Goal: Transaction & Acquisition: Book appointment/travel/reservation

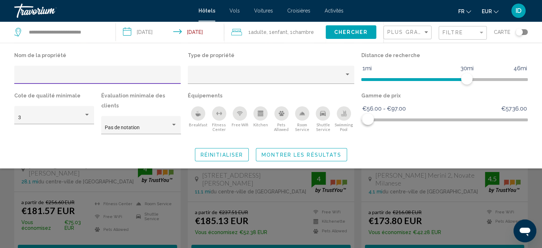
click at [112, 76] on input "Hotel Filters" at bounding box center [97, 77] width 159 height 6
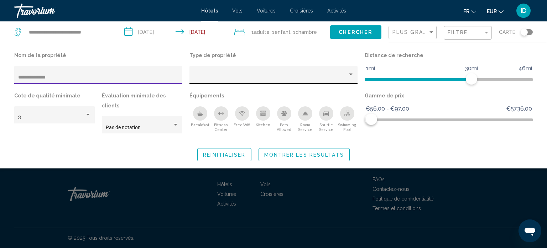
type input "**********"
click at [212, 74] on div "Hotel Filters" at bounding box center [273, 76] width 161 height 15
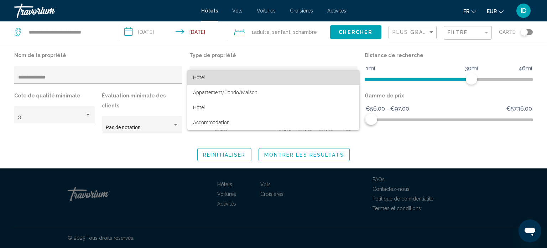
click at [210, 75] on span "Hôtel" at bounding box center [273, 77] width 161 height 15
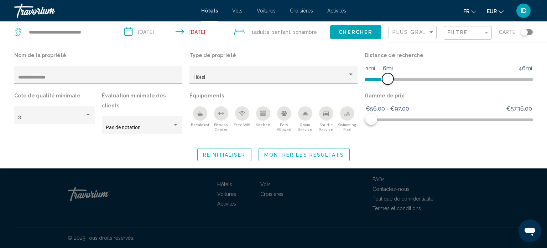
click at [386, 78] on span "Hotel Filters" at bounding box center [376, 79] width 23 height 3
click at [323, 150] on button "Montrer les résultats" at bounding box center [304, 154] width 91 height 13
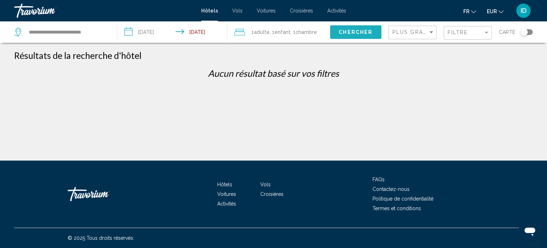
click at [340, 32] on span "Chercher" at bounding box center [356, 33] width 34 height 6
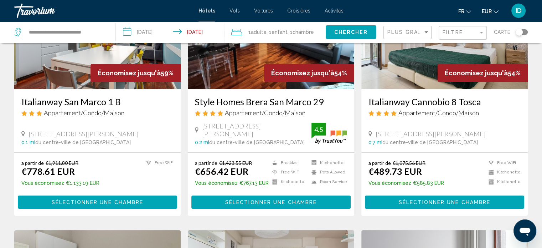
scroll to position [93, 0]
click at [469, 28] on div "Filtre" at bounding box center [463, 32] width 42 height 13
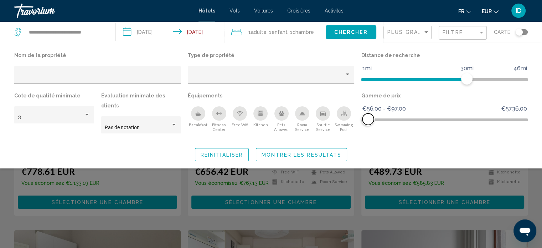
drag, startPoint x: 520, startPoint y: 121, endPoint x: 368, endPoint y: 128, distance: 152.2
click at [368, 128] on div "Gamme de prix €56.00 €5736.00 €56.00 €97.00 €56.00 - €97.00" at bounding box center [444, 115] width 173 height 50
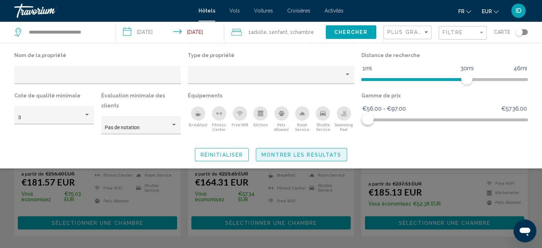
click at [335, 152] on span "Montrer les résultats" at bounding box center [301, 155] width 80 height 6
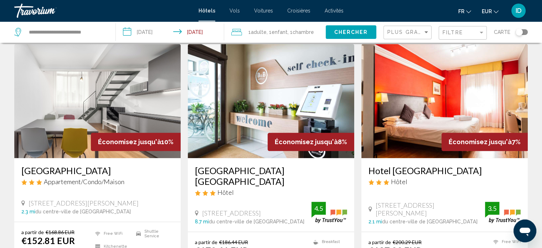
scroll to position [839, 0]
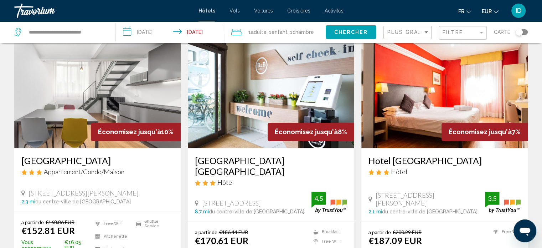
click at [156, 155] on div "[GEOGRAPHIC_DATA] Appartement/Condo/Maison" at bounding box center [97, 168] width 152 height 26
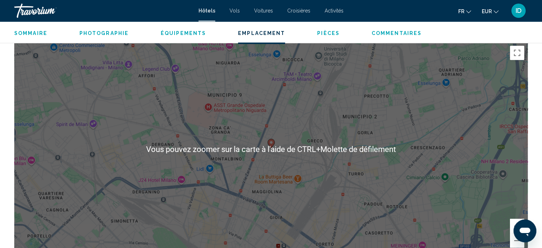
scroll to position [671, 0]
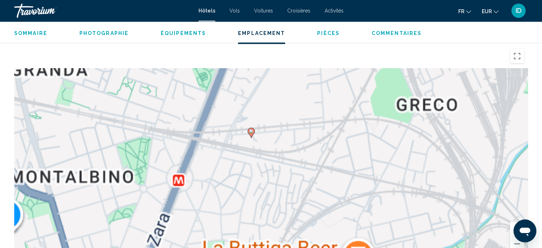
drag, startPoint x: 205, startPoint y: 118, endPoint x: 302, endPoint y: 226, distance: 145.3
click at [302, 226] on div "Pour activer le glissement avec le clavier, appuyez sur Alt+Entrée. Une fois ce…" at bounding box center [270, 152] width 513 height 214
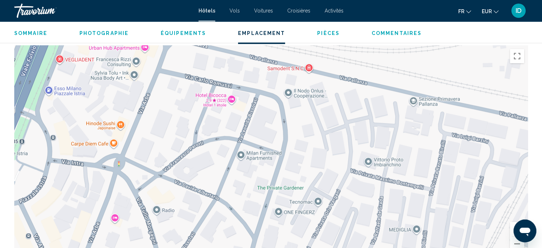
drag, startPoint x: 189, startPoint y: 143, endPoint x: 373, endPoint y: 264, distance: 220.0
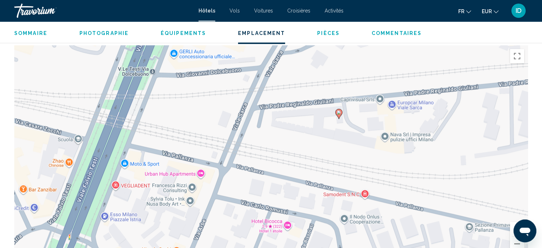
drag, startPoint x: 199, startPoint y: 123, endPoint x: 256, endPoint y: 252, distance: 140.6
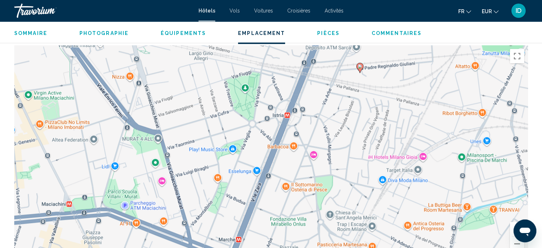
drag, startPoint x: 109, startPoint y: 163, endPoint x: 245, endPoint y: 91, distance: 154.1
click at [245, 91] on div "Pour activer le glissement avec le clavier, appuyez sur Alt+Entrée. Une fois ce…" at bounding box center [270, 152] width 513 height 214
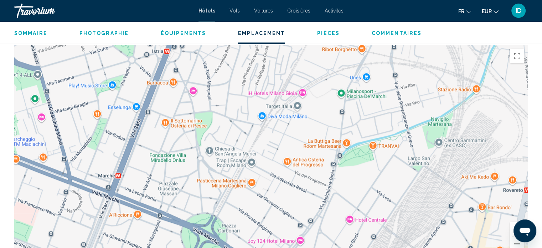
drag, startPoint x: 334, startPoint y: 151, endPoint x: 213, endPoint y: 87, distance: 137.5
click at [213, 87] on div "Pour activer le glissement avec le clavier, appuyez sur Alt+Entrée. Une fois ce…" at bounding box center [270, 152] width 513 height 214
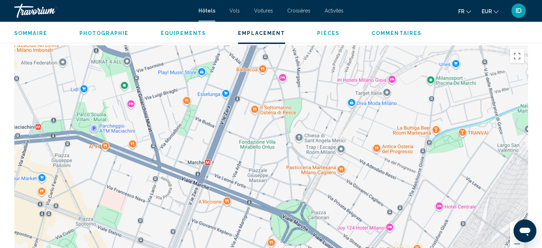
drag, startPoint x: 236, startPoint y: 113, endPoint x: 327, endPoint y: 100, distance: 91.1
click at [327, 100] on div "Pour activer le glissement avec le clavier, appuyez sur Alt+Entrée. Une fois ce…" at bounding box center [270, 152] width 513 height 214
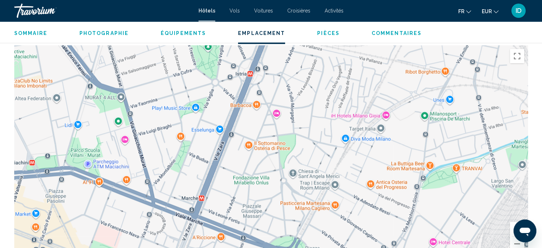
drag, startPoint x: 283, startPoint y: 80, endPoint x: 279, endPoint y: 119, distance: 38.7
click at [279, 119] on div "Pour activer le glissement avec le clavier, appuyez sur Alt+Entrée. Une fois ce…" at bounding box center [270, 152] width 513 height 214
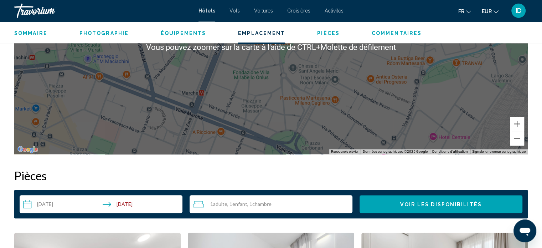
scroll to position [777, 0]
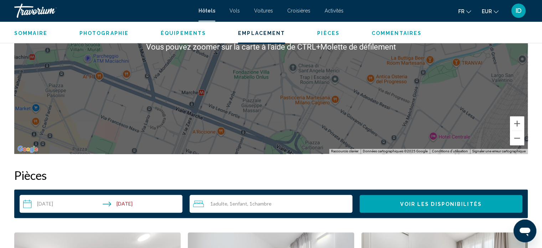
click at [217, 112] on div "Pour activer le glissement avec le clavier, appuyez sur Alt+Entrée. Une fois ce…" at bounding box center [270, 47] width 513 height 214
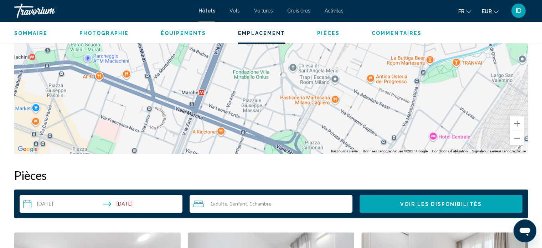
click at [217, 112] on div "Pour activer le glissement avec le clavier, appuyez sur Alt+Entrée. Une fois ce…" at bounding box center [270, 47] width 513 height 214
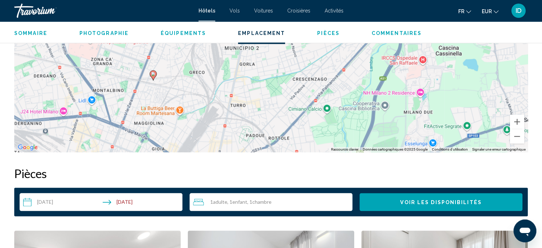
drag, startPoint x: 183, startPoint y: 96, endPoint x: 118, endPoint y: 124, distance: 71.0
click at [118, 124] on div "Pour activer le glissement avec le clavier, appuyez sur Alt+Entrée. Une fois ce…" at bounding box center [270, 45] width 513 height 214
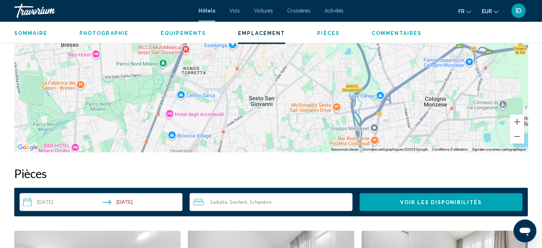
drag, startPoint x: 215, startPoint y: 93, endPoint x: 179, endPoint y: 264, distance: 174.8
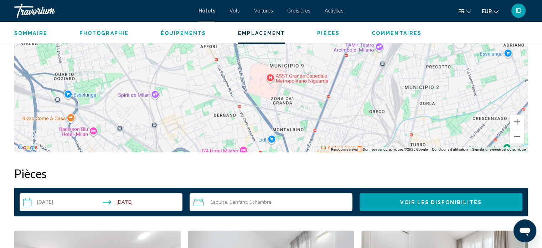
drag, startPoint x: 285, startPoint y: 88, endPoint x: 500, endPoint y: -43, distance: 252.2
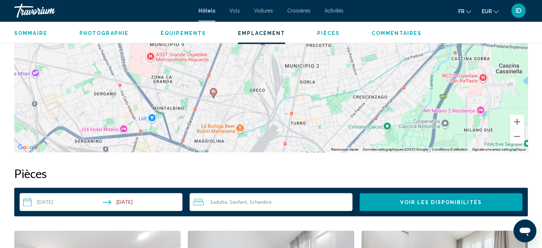
drag, startPoint x: 215, startPoint y: 140, endPoint x: 96, endPoint y: 116, distance: 121.2
click at [96, 116] on div "Pour activer le glissement avec le clavier, appuyez sur Alt+Entrée. Une fois ce…" at bounding box center [270, 45] width 513 height 214
click at [238, 76] on div "Pour activer le glissement avec le clavier, appuyez sur Alt+Entrée. Une fois ce…" at bounding box center [270, 45] width 513 height 214
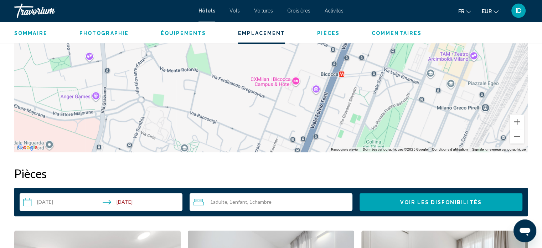
drag, startPoint x: 148, startPoint y: 98, endPoint x: 308, endPoint y: 264, distance: 230.5
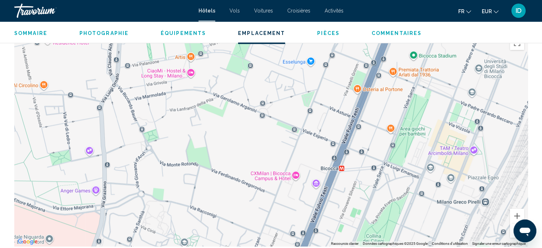
scroll to position [684, 0]
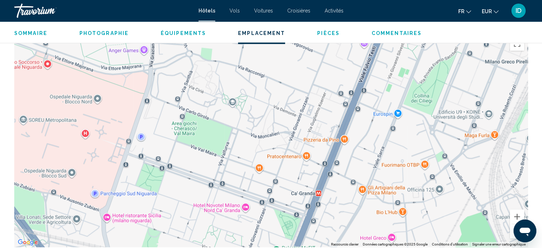
drag, startPoint x: 290, startPoint y: 96, endPoint x: 337, endPoint y: -43, distance: 146.4
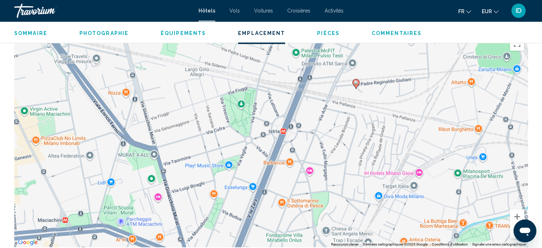
drag, startPoint x: 217, startPoint y: 176, endPoint x: 238, endPoint y: -23, distance: 199.8
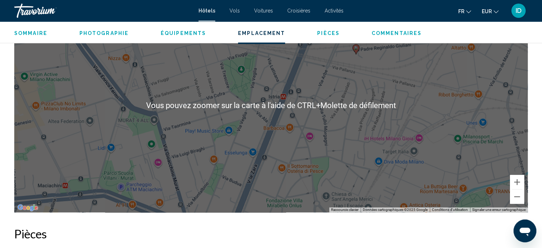
scroll to position [718, 0]
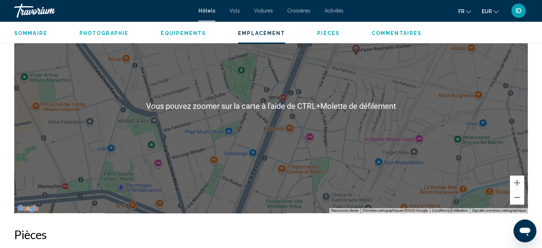
click at [206, 94] on div "Pour activer le glissement avec le clavier, appuyez sur Alt+Entrée. Une fois ce…" at bounding box center [270, 106] width 513 height 214
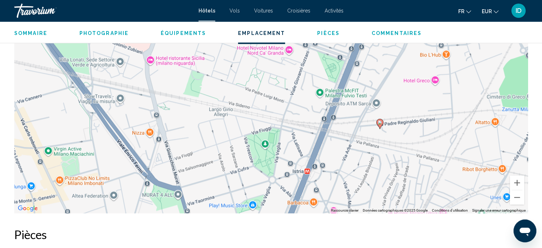
drag, startPoint x: 206, startPoint y: 94, endPoint x: 234, endPoint y: 167, distance: 77.9
click at [234, 167] on div "Pour activer le glissement avec le clavier, appuyez sur Alt+Entrée. Une fois ce…" at bounding box center [270, 106] width 513 height 214
click at [384, 32] on span "Commentaires" at bounding box center [396, 33] width 50 height 6
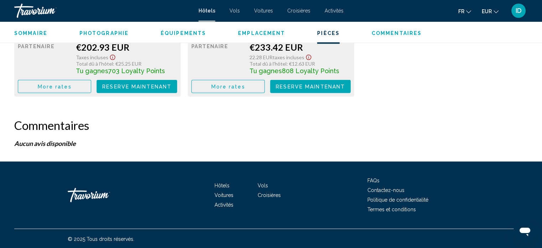
scroll to position [1621, 0]
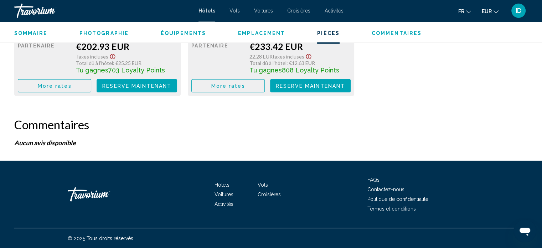
click at [321, 34] on span "Pièces" at bounding box center [328, 33] width 22 height 6
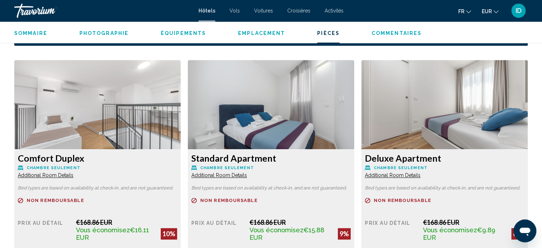
scroll to position [949, 0]
click at [105, 110] on img "Main content" at bounding box center [97, 104] width 166 height 89
click at [100, 128] on img "Main content" at bounding box center [97, 104] width 166 height 89
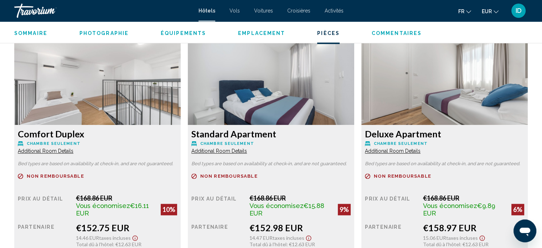
scroll to position [973, 0]
click at [256, 34] on span "Emplacement" at bounding box center [261, 33] width 47 height 6
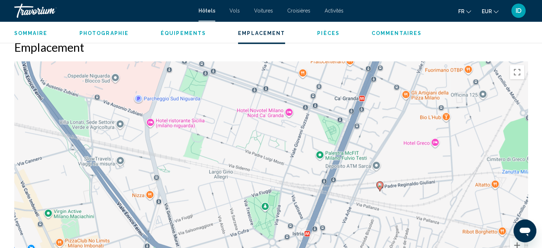
scroll to position [652, 0]
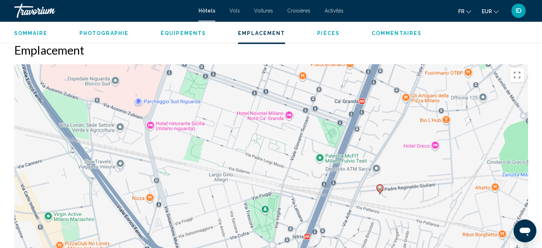
click at [174, 31] on span "Équipements" at bounding box center [183, 33] width 45 height 6
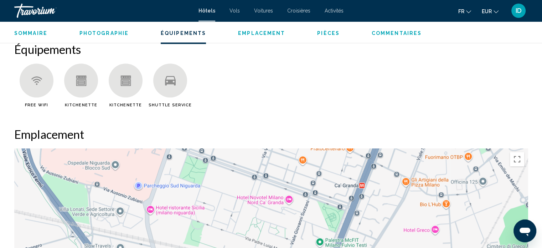
scroll to position [567, 0]
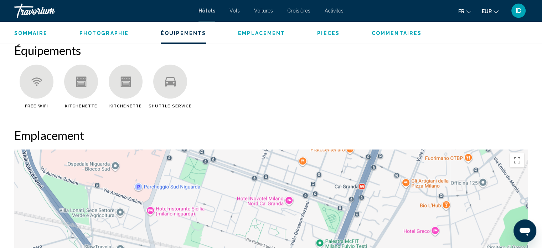
click at [119, 32] on span "Photographie" at bounding box center [103, 33] width 49 height 6
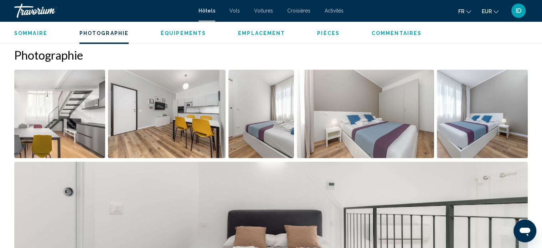
scroll to position [345, 0]
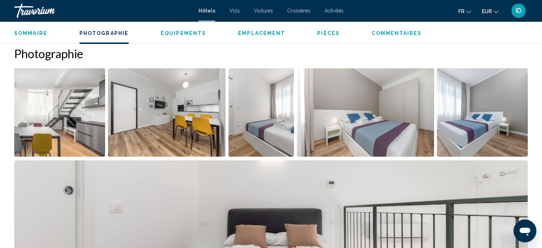
click at [40, 30] on span "Sommaire" at bounding box center [30, 33] width 33 height 6
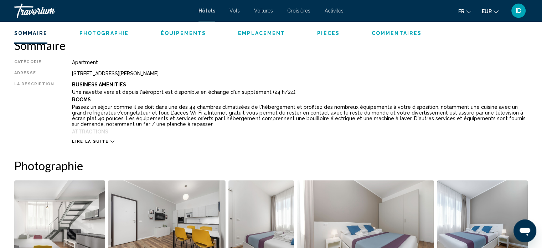
scroll to position [228, 0]
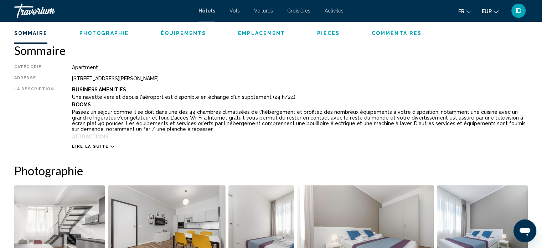
click at [110, 145] on icon "Main content" at bounding box center [112, 146] width 4 height 4
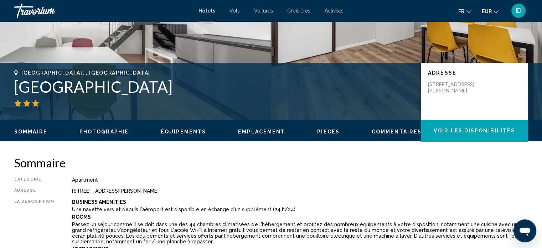
scroll to position [0, 0]
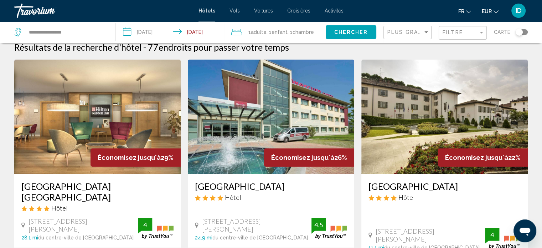
scroll to position [6, 0]
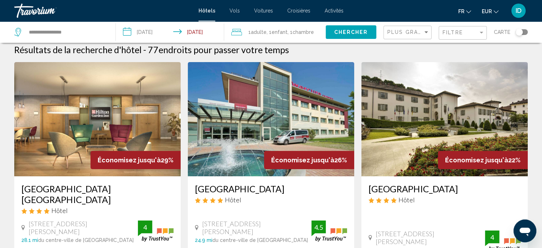
click at [467, 28] on div "Filtre" at bounding box center [463, 32] width 42 height 13
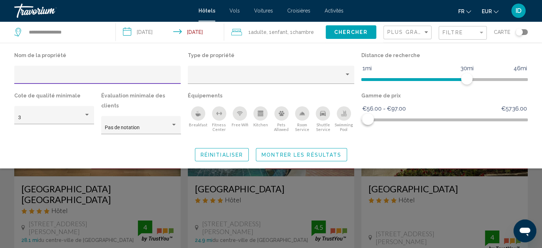
click at [115, 79] on input "Hotel Filters" at bounding box center [97, 77] width 159 height 6
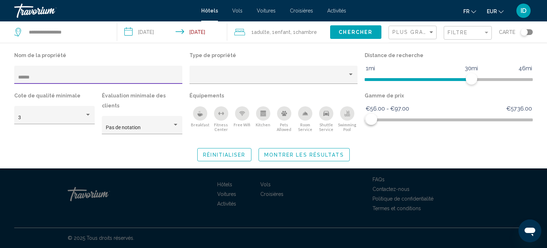
type input "******"
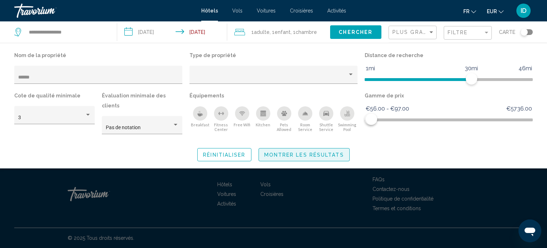
click at [308, 152] on span "Montrer les résultats" at bounding box center [304, 155] width 80 height 6
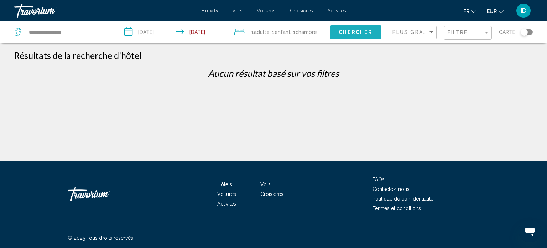
click at [340, 35] on span "Chercher" at bounding box center [356, 33] width 34 height 6
click at [68, 33] on input "**********" at bounding box center [67, 32] width 78 height 11
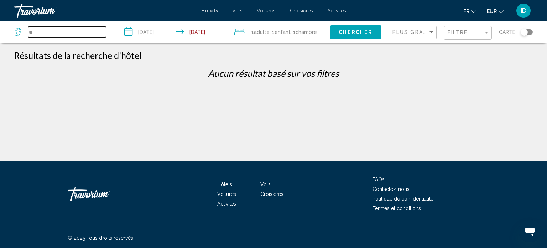
type input "*"
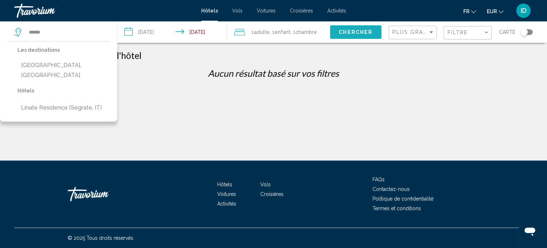
click at [363, 33] on span "Chercher" at bounding box center [356, 33] width 34 height 6
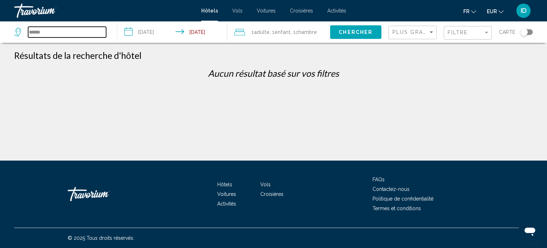
click at [77, 32] on input "******" at bounding box center [67, 32] width 78 height 11
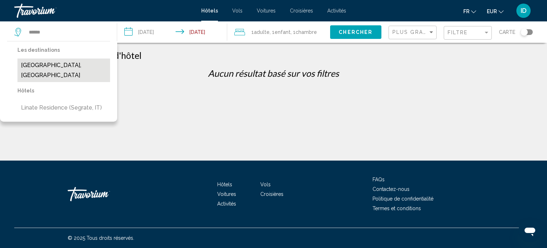
click at [66, 64] on button "[GEOGRAPHIC_DATA], [GEOGRAPHIC_DATA]" at bounding box center [63, 70] width 93 height 24
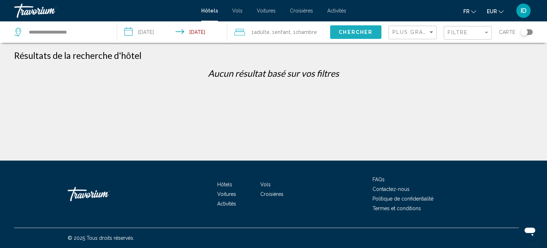
click at [349, 33] on span "Chercher" at bounding box center [356, 33] width 34 height 6
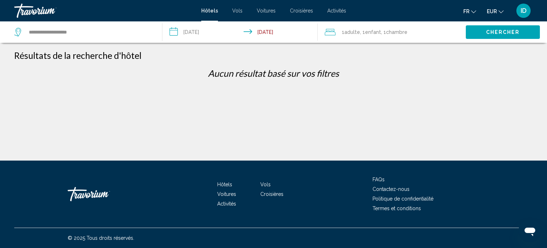
click at [131, 40] on div "**********" at bounding box center [84, 31] width 141 height 21
click at [110, 30] on input "**********" at bounding box center [89, 32] width 123 height 11
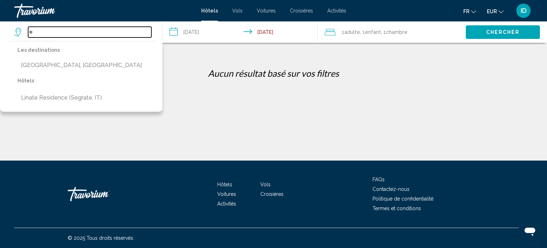
type input "*"
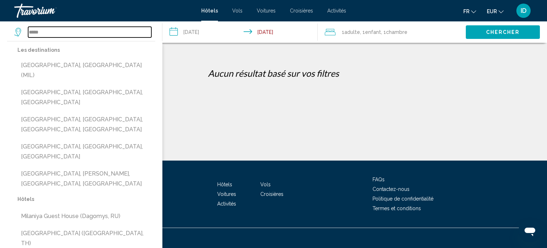
type input "*****"
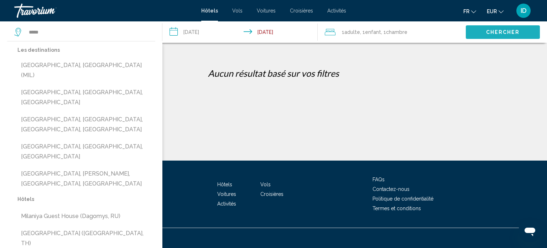
click at [486, 28] on button "Chercher" at bounding box center [503, 31] width 74 height 13
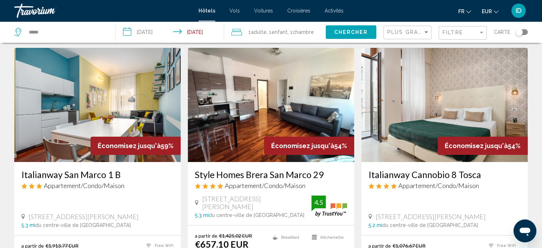
scroll to position [19, 0]
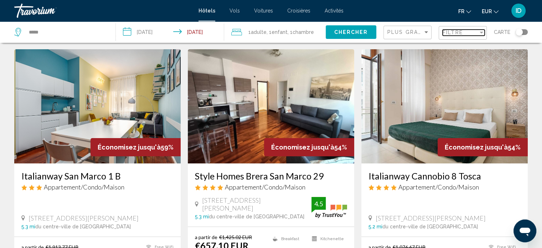
click at [465, 31] on div "Filtre" at bounding box center [460, 33] width 36 height 6
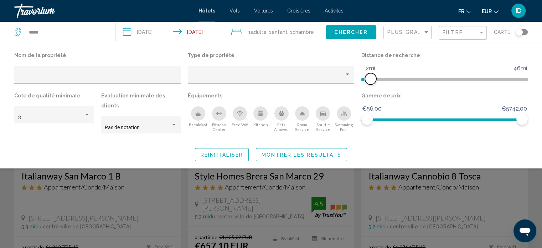
drag, startPoint x: 463, startPoint y: 78, endPoint x: 365, endPoint y: 79, distance: 97.9
click at [365, 79] on span "Hotel Filters" at bounding box center [370, 78] width 11 height 11
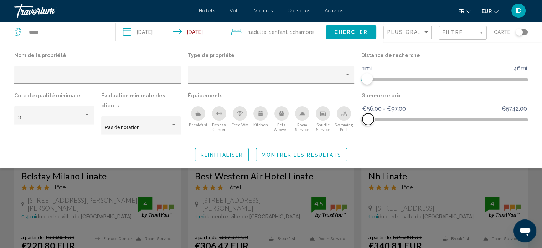
drag, startPoint x: 523, startPoint y: 119, endPoint x: 368, endPoint y: 117, distance: 154.9
click at [368, 117] on span "Hotel Filters" at bounding box center [367, 118] width 11 height 11
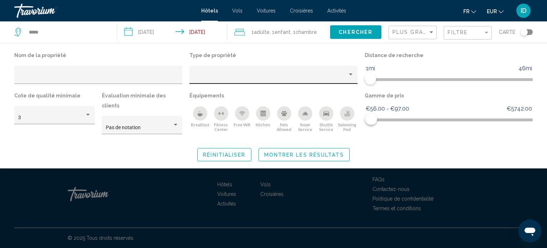
click at [190, 72] on div "Hotel Filters" at bounding box center [273, 75] width 168 height 18
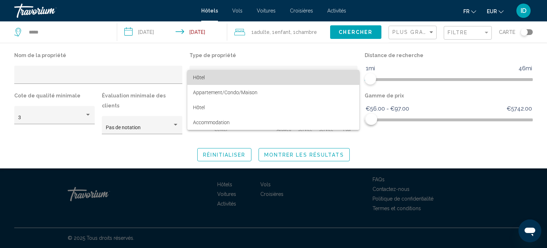
click at [197, 75] on span "Hôtel" at bounding box center [199, 77] width 12 height 6
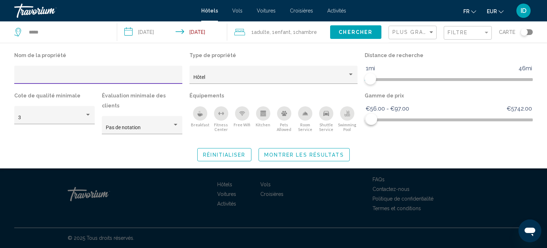
click at [148, 77] on input "Hotel Filters" at bounding box center [98, 77] width 161 height 6
type input "**********"
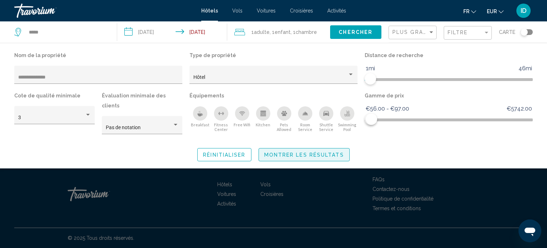
click at [302, 148] on button "Montrer les résultats" at bounding box center [304, 154] width 91 height 13
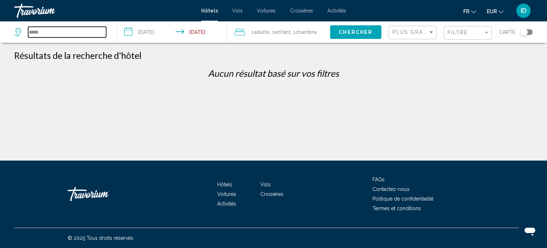
click at [72, 34] on input "*****" at bounding box center [67, 32] width 78 height 11
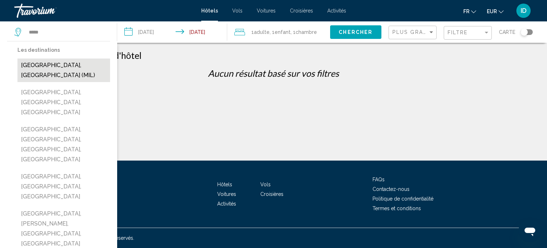
click at [57, 63] on button "[GEOGRAPHIC_DATA], [GEOGRAPHIC_DATA] (MIL)" at bounding box center [63, 70] width 93 height 24
type input "**********"
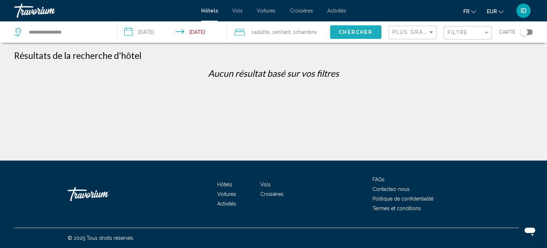
click at [345, 31] on span "Chercher" at bounding box center [356, 33] width 34 height 6
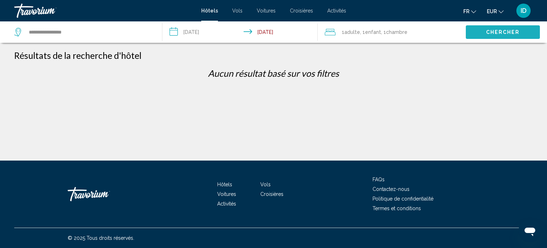
click at [489, 35] on button "Chercher" at bounding box center [503, 31] width 74 height 13
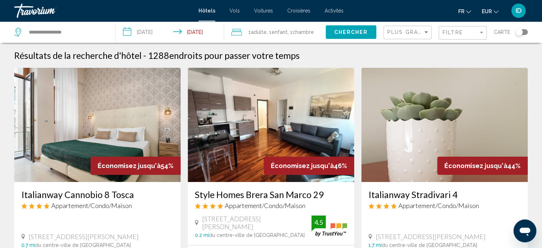
click at [461, 28] on div "Filtre" at bounding box center [463, 32] width 42 height 13
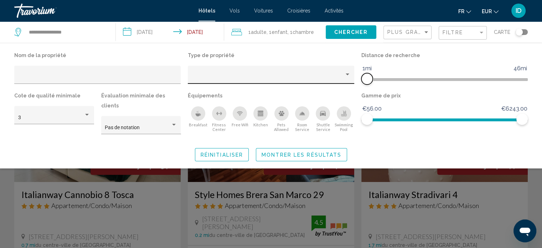
drag, startPoint x: 465, startPoint y: 80, endPoint x: 351, endPoint y: 73, distance: 114.2
click at [351, 73] on div "Nom de la propriété Type de propriété Distance de recherche 1mi 46mi 1mi Cote d…" at bounding box center [271, 95] width 520 height 90
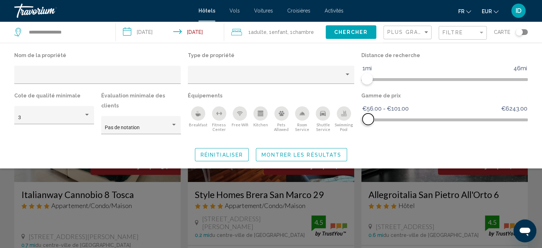
drag, startPoint x: 521, startPoint y: 119, endPoint x: 368, endPoint y: 123, distance: 153.2
click at [368, 123] on span "Hotel Filters" at bounding box center [367, 118] width 11 height 11
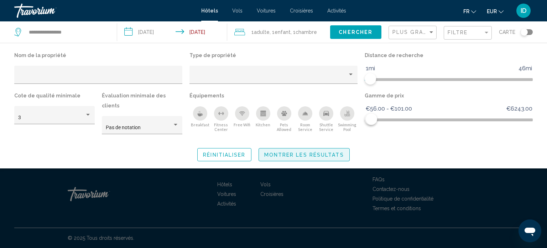
click at [329, 152] on span "Montrer les résultats" at bounding box center [304, 155] width 80 height 6
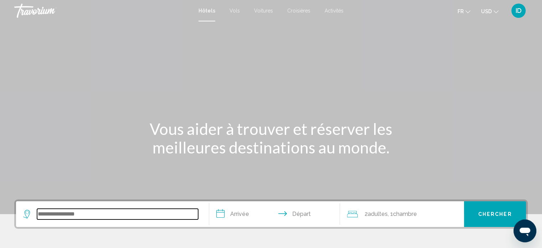
click at [136, 210] on input "Search widget" at bounding box center [117, 213] width 161 height 11
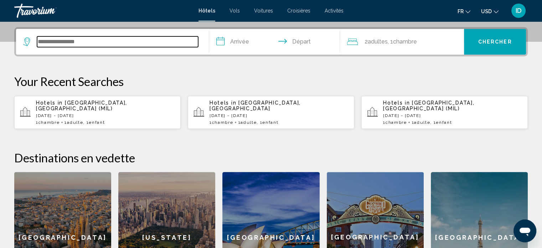
scroll to position [176, 0]
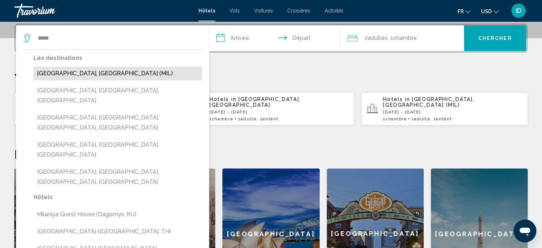
click at [70, 72] on button "[GEOGRAPHIC_DATA], [GEOGRAPHIC_DATA] (MIL)" at bounding box center [117, 74] width 168 height 14
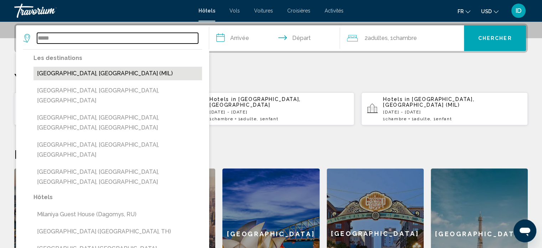
type input "**********"
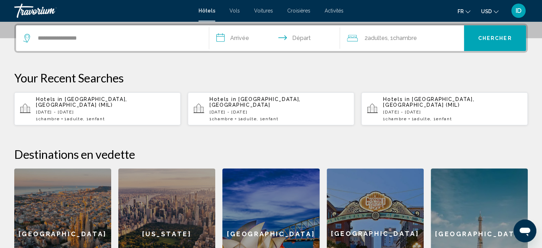
click at [248, 42] on input "**********" at bounding box center [276, 39] width 134 height 28
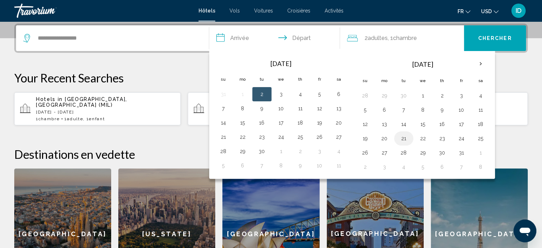
click at [403, 136] on button "21" at bounding box center [403, 138] width 11 height 10
click at [442, 137] on button "23" at bounding box center [441, 138] width 11 height 10
type input "**********"
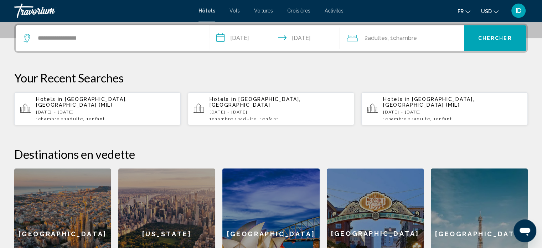
click at [416, 38] on span "Chambre" at bounding box center [404, 38] width 24 height 7
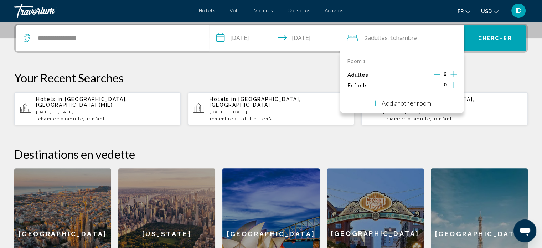
click at [437, 73] on icon "Decrement adults" at bounding box center [436, 74] width 6 height 6
click at [454, 84] on icon "Increment children" at bounding box center [453, 84] width 6 height 9
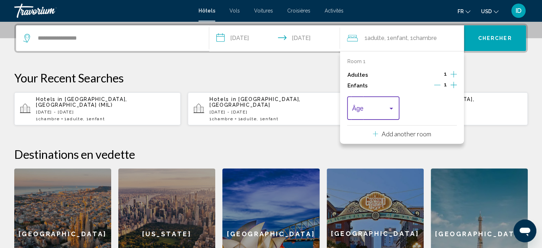
click at [390, 106] on div "Travelers: 1 adult, 1 child" at bounding box center [391, 108] width 6 height 6
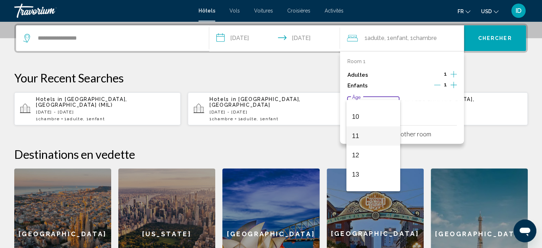
scroll to position [185, 0]
click at [365, 134] on span "11" at bounding box center [373, 135] width 42 height 19
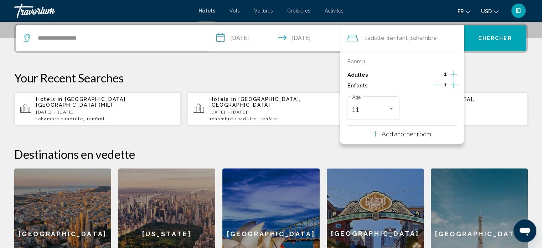
click at [492, 74] on p "Your Recent Searches" at bounding box center [270, 78] width 513 height 14
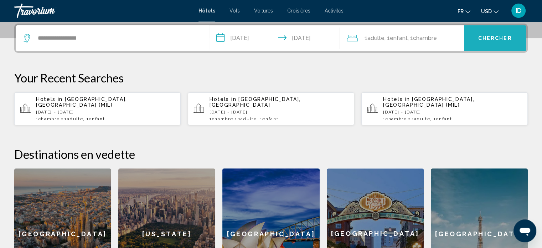
click at [477, 40] on button "Chercher" at bounding box center [495, 38] width 62 height 26
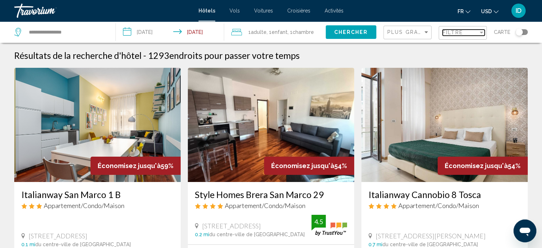
click at [459, 30] on span "Filtre" at bounding box center [452, 33] width 20 height 6
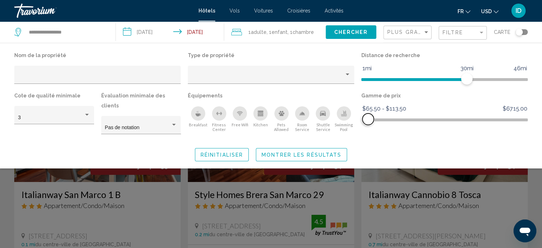
drag, startPoint x: 521, startPoint y: 119, endPoint x: 368, endPoint y: 115, distance: 152.8
click at [368, 115] on span "Hotel Filters" at bounding box center [367, 118] width 11 height 11
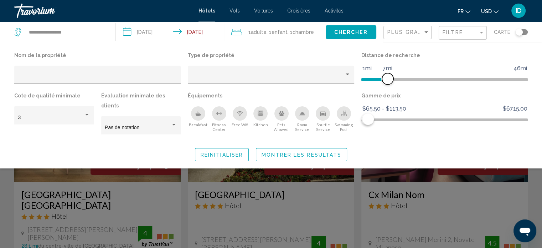
drag, startPoint x: 464, startPoint y: 76, endPoint x: 387, endPoint y: 79, distance: 77.0
click at [387, 79] on span "Hotel Filters" at bounding box center [387, 78] width 11 height 11
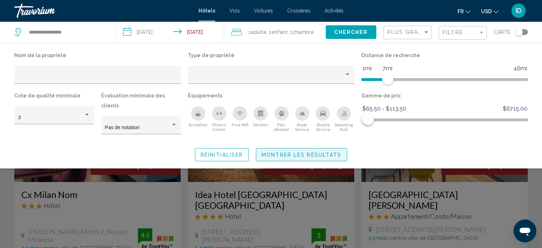
click at [334, 151] on button "Montrer les résultats" at bounding box center [301, 154] width 91 height 13
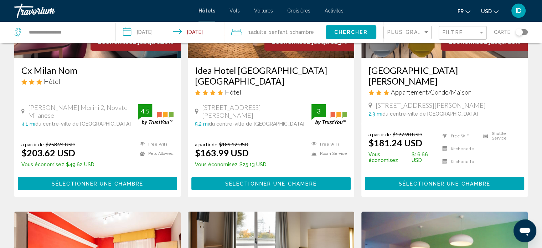
scroll to position [125, 0]
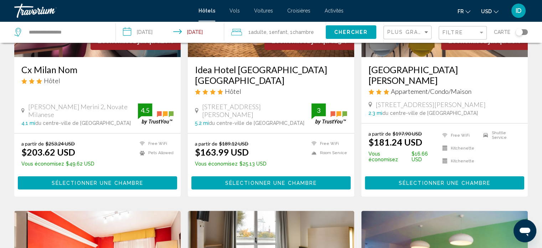
click at [489, 10] on span "USD" at bounding box center [486, 12] width 11 height 6
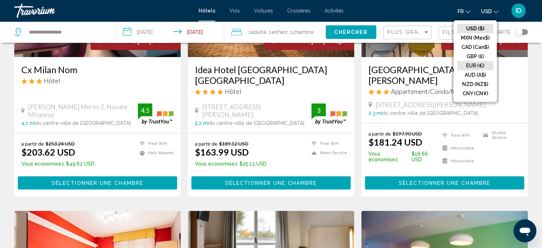
click at [477, 64] on button "EUR (€)" at bounding box center [475, 65] width 36 height 9
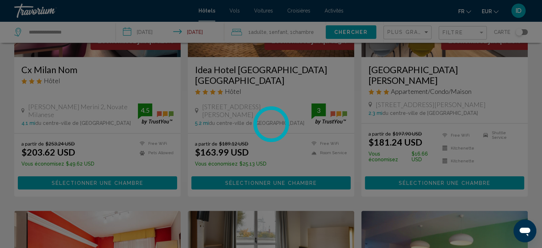
scroll to position [0, 0]
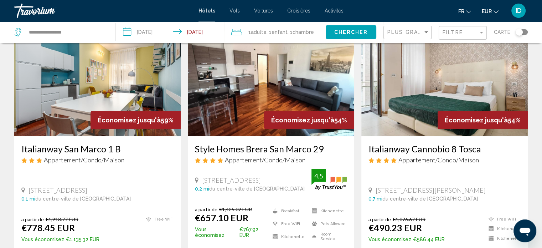
scroll to position [44, 0]
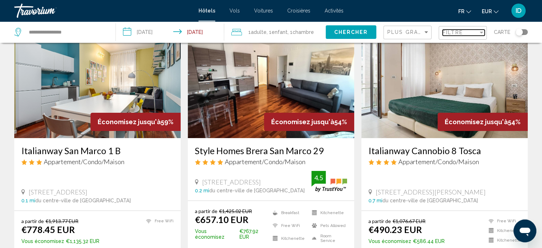
click at [466, 30] on div "Filtre" at bounding box center [460, 33] width 36 height 6
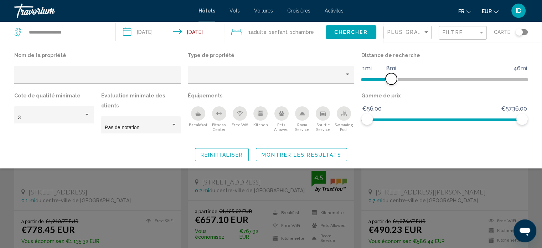
drag, startPoint x: 468, startPoint y: 78, endPoint x: 392, endPoint y: 80, distance: 76.6
click at [392, 80] on span "Hotel Filters" at bounding box center [390, 78] width 11 height 11
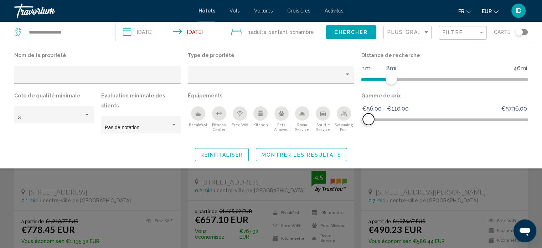
drag, startPoint x: 525, startPoint y: 120, endPoint x: 368, endPoint y: 115, distance: 156.4
click at [368, 115] on span "Hotel Filters" at bounding box center [368, 118] width 11 height 11
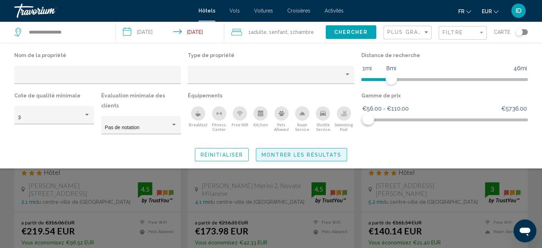
click at [333, 148] on button "Montrer les résultats" at bounding box center [301, 154] width 91 height 13
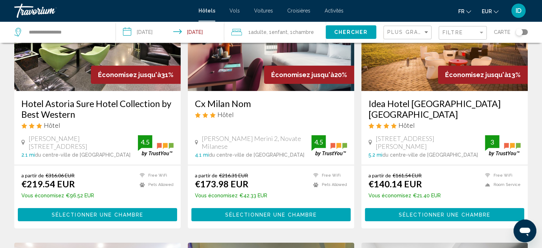
scroll to position [93, 0]
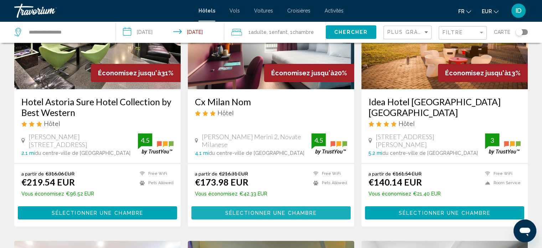
click at [286, 212] on span "Sélectionner une chambre" at bounding box center [271, 213] width 92 height 6
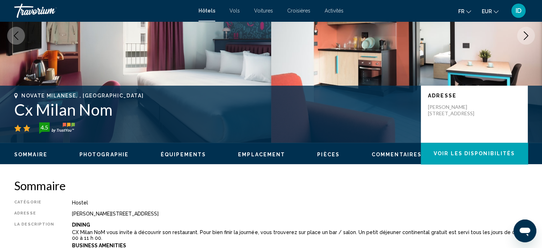
scroll to position [4, 0]
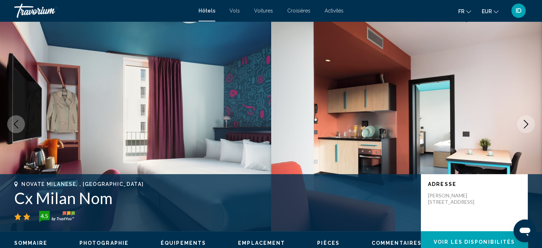
click at [527, 125] on icon "Next image" at bounding box center [525, 124] width 9 height 9
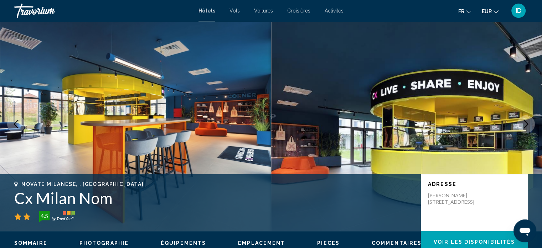
click at [527, 125] on icon "Next image" at bounding box center [525, 124] width 9 height 9
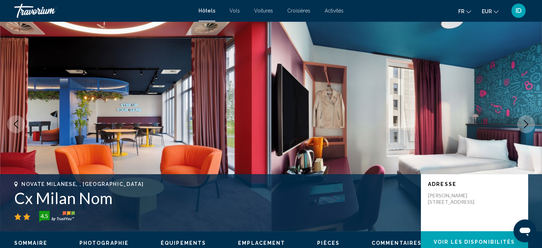
click at [527, 125] on icon "Next image" at bounding box center [525, 124] width 9 height 9
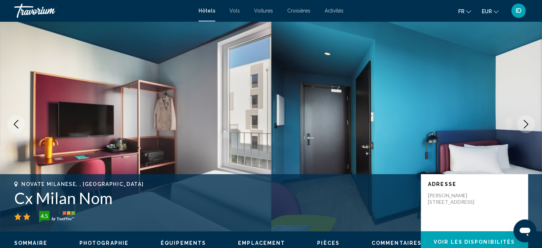
click at [527, 125] on icon "Next image" at bounding box center [525, 124] width 9 height 9
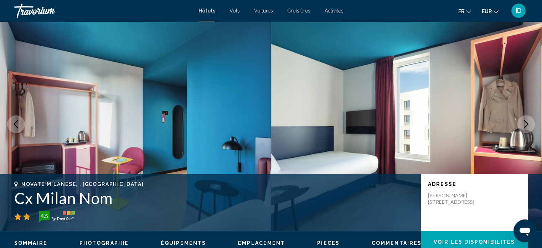
click at [527, 125] on icon "Next image" at bounding box center [525, 124] width 9 height 9
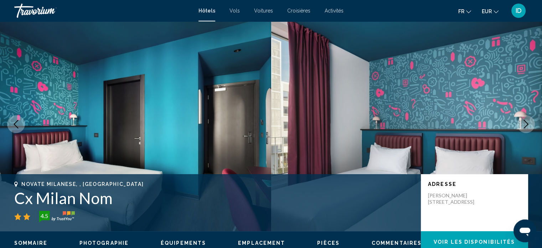
click at [527, 125] on icon "Next image" at bounding box center [525, 124] width 9 height 9
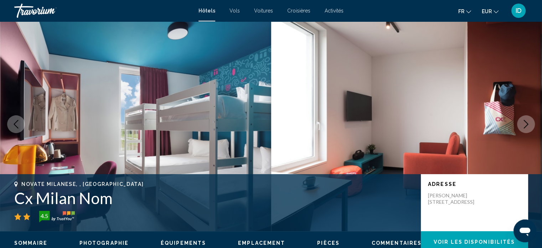
click at [527, 125] on icon "Next image" at bounding box center [525, 124] width 9 height 9
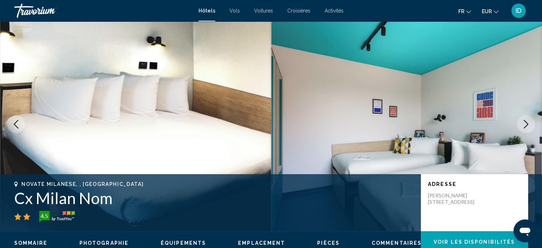
click at [527, 125] on icon "Next image" at bounding box center [525, 124] width 9 height 9
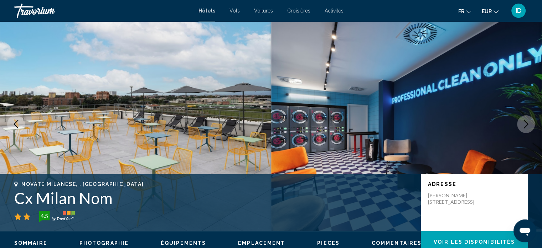
click at [527, 125] on icon "Next image" at bounding box center [525, 124] width 9 height 9
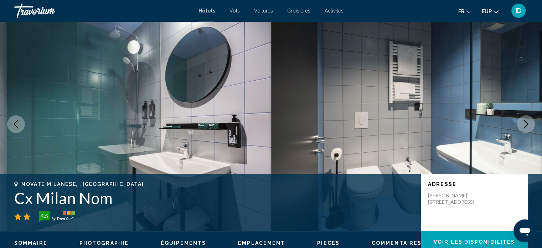
click at [527, 125] on icon "Next image" at bounding box center [525, 124] width 9 height 9
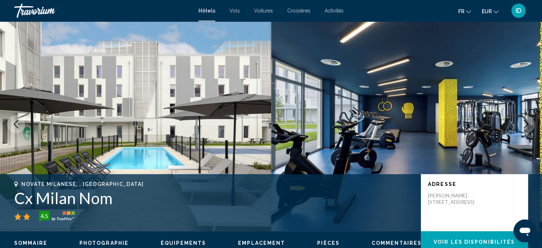
click at [527, 125] on icon "Next image" at bounding box center [525, 124] width 9 height 9
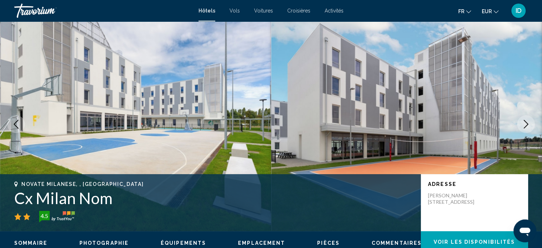
click at [527, 125] on icon "Next image" at bounding box center [525, 124] width 9 height 9
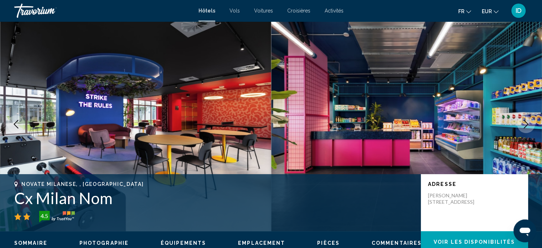
click at [527, 125] on icon "Next image" at bounding box center [525, 124] width 9 height 9
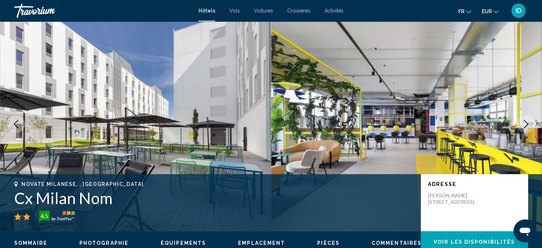
click at [527, 125] on icon "Next image" at bounding box center [525, 124] width 9 height 9
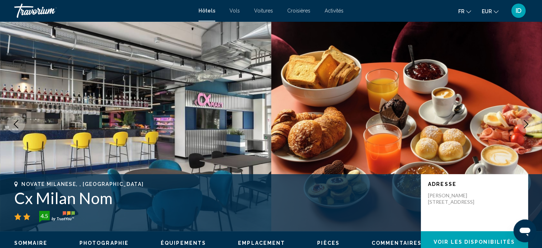
click at [527, 125] on icon "Next image" at bounding box center [525, 124] width 9 height 9
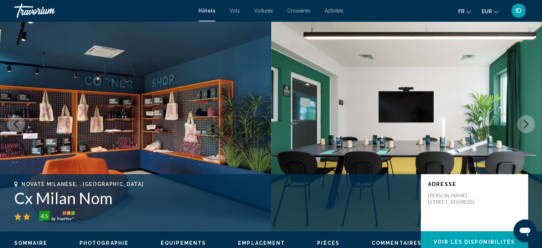
click at [527, 125] on icon "Next image" at bounding box center [525, 124] width 9 height 9
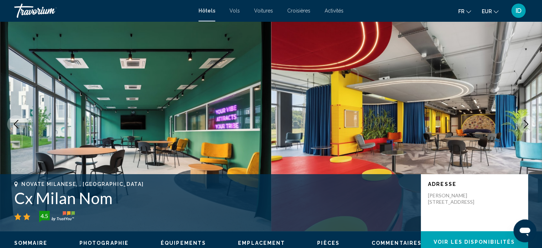
click at [527, 125] on icon "Next image" at bounding box center [525, 124] width 9 height 9
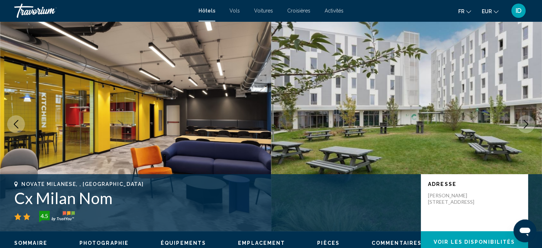
click at [527, 125] on icon "Next image" at bounding box center [525, 124] width 9 height 9
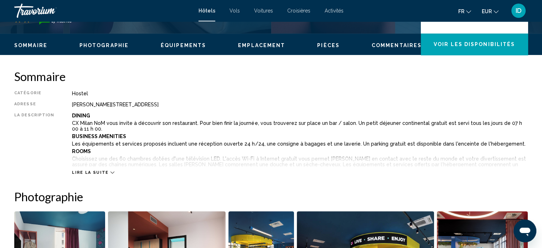
scroll to position [202, 0]
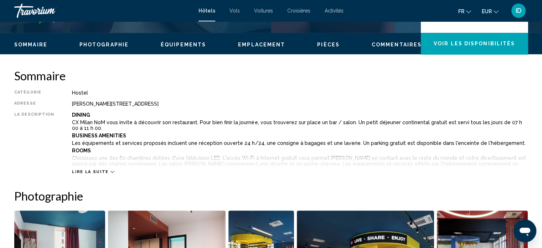
click at [109, 170] on div "Lire la suite" at bounding box center [300, 165] width 456 height 20
click at [110, 170] on icon "Main content" at bounding box center [112, 172] width 4 height 4
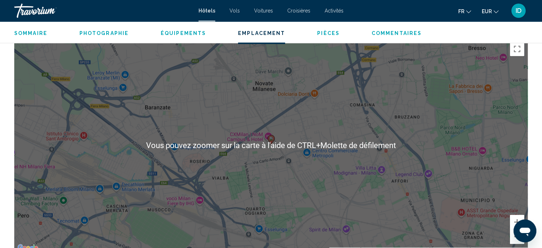
scroll to position [887, 0]
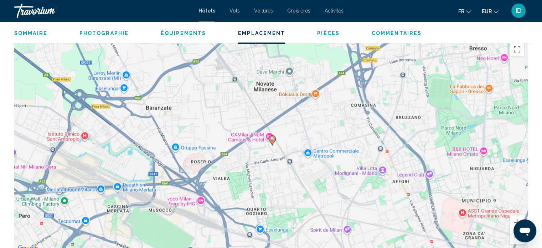
click at [246, 108] on div "Pour activer le glissement avec le clavier, appuyez sur Alt+Entrée. Une fois ce…" at bounding box center [270, 145] width 513 height 214
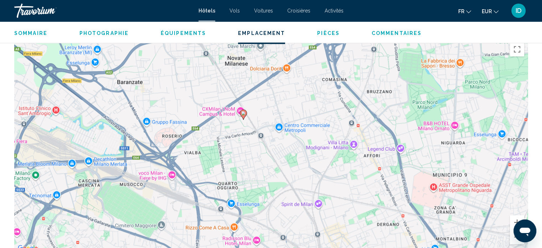
drag, startPoint x: 250, startPoint y: 178, endPoint x: 222, endPoint y: 152, distance: 39.1
click at [222, 152] on div "Pour activer le glissement avec le clavier, appuyez sur Alt+Entrée. Une fois ce…" at bounding box center [270, 145] width 513 height 214
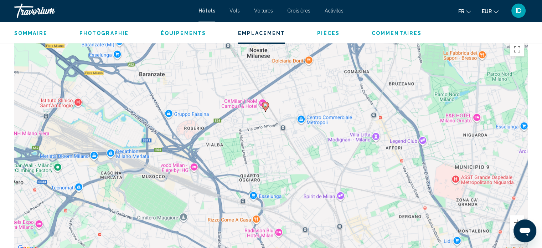
drag, startPoint x: 249, startPoint y: 75, endPoint x: 271, endPoint y: 68, distance: 23.2
click at [271, 68] on div "Pour activer le glissement avec le clavier, appuyez sur Alt+Entrée. Une fois ce…" at bounding box center [270, 145] width 513 height 214
